Goal: Task Accomplishment & Management: Use online tool/utility

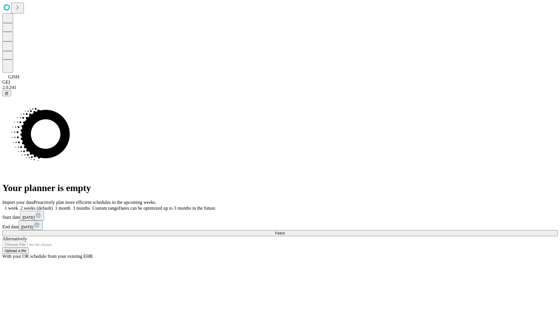
click at [285, 231] on span "Fetch" at bounding box center [280, 233] width 10 height 4
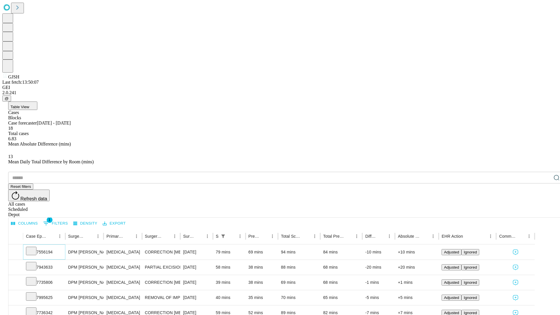
click at [34, 248] on icon at bounding box center [31, 251] width 6 height 6
